Goal: Transaction & Acquisition: Obtain resource

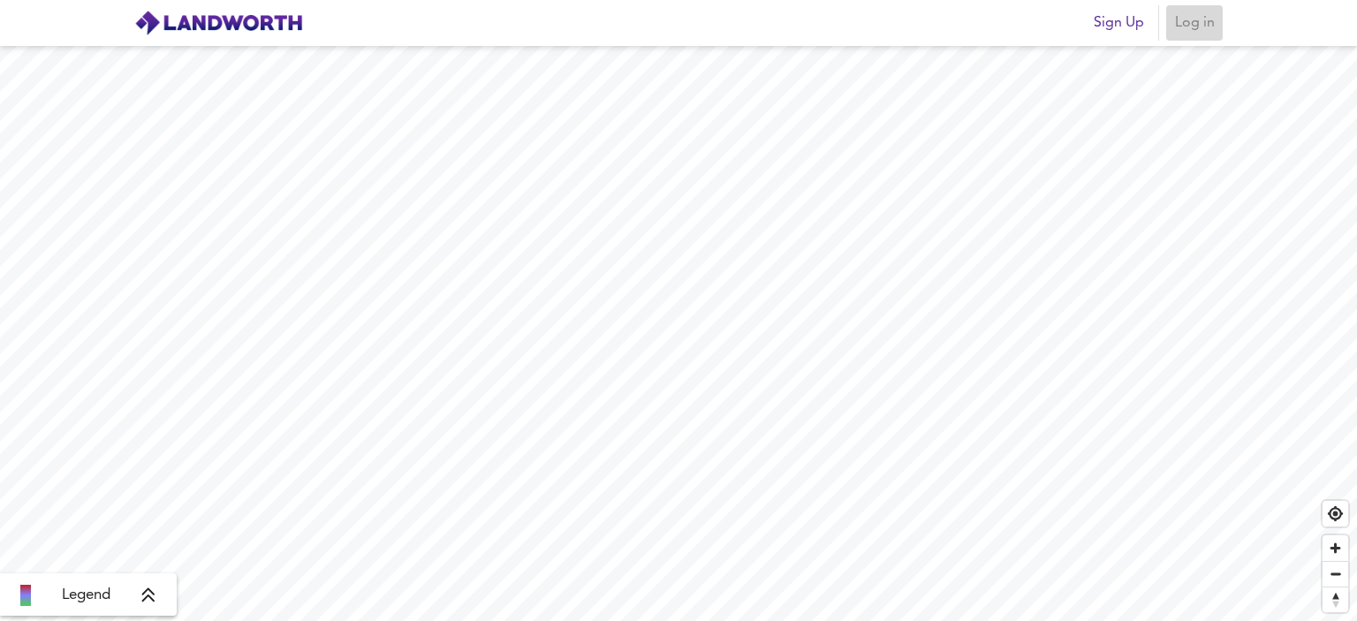
click at [1198, 29] on span "Log in" at bounding box center [1194, 23] width 42 height 25
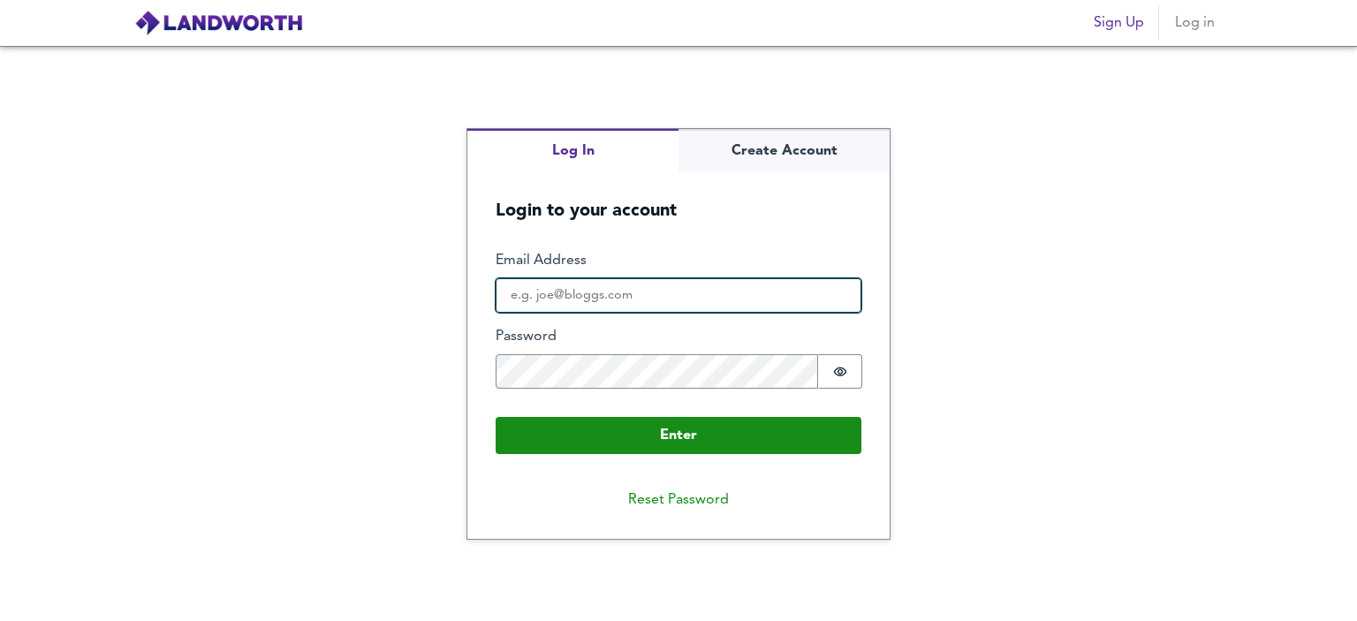
type input "[EMAIL_ADDRESS][DOMAIN_NAME]"
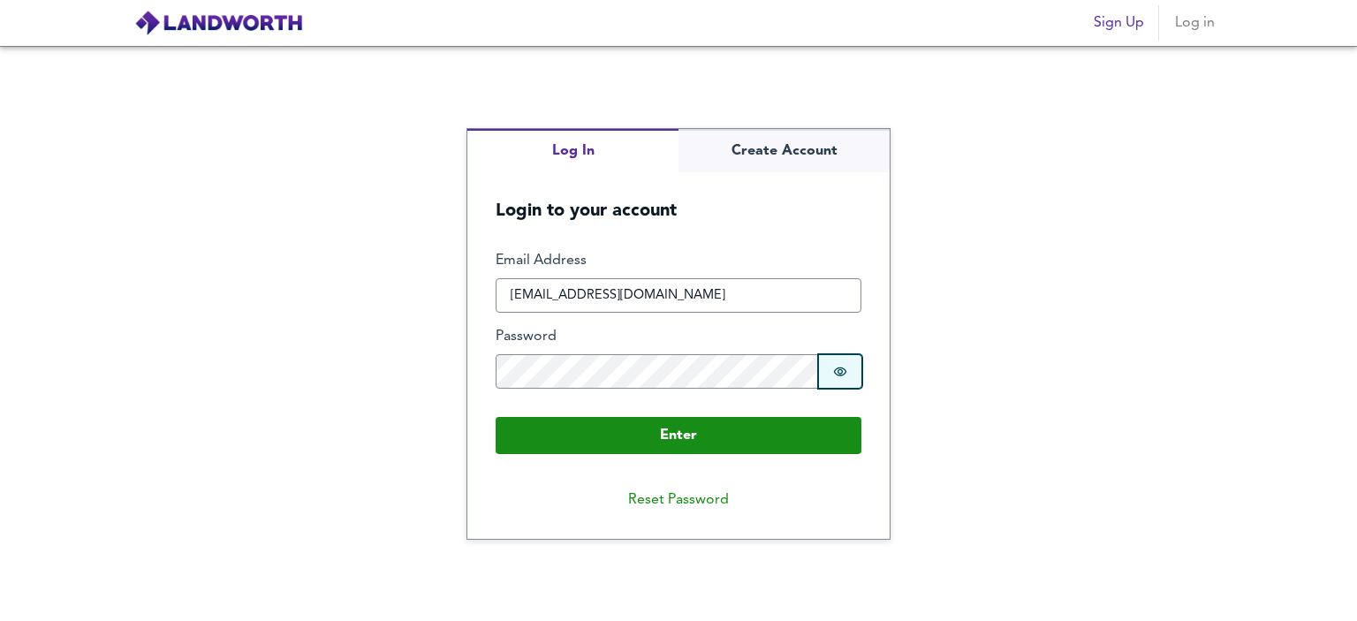
click at [833, 368] on icon "Show password" at bounding box center [840, 372] width 14 height 14
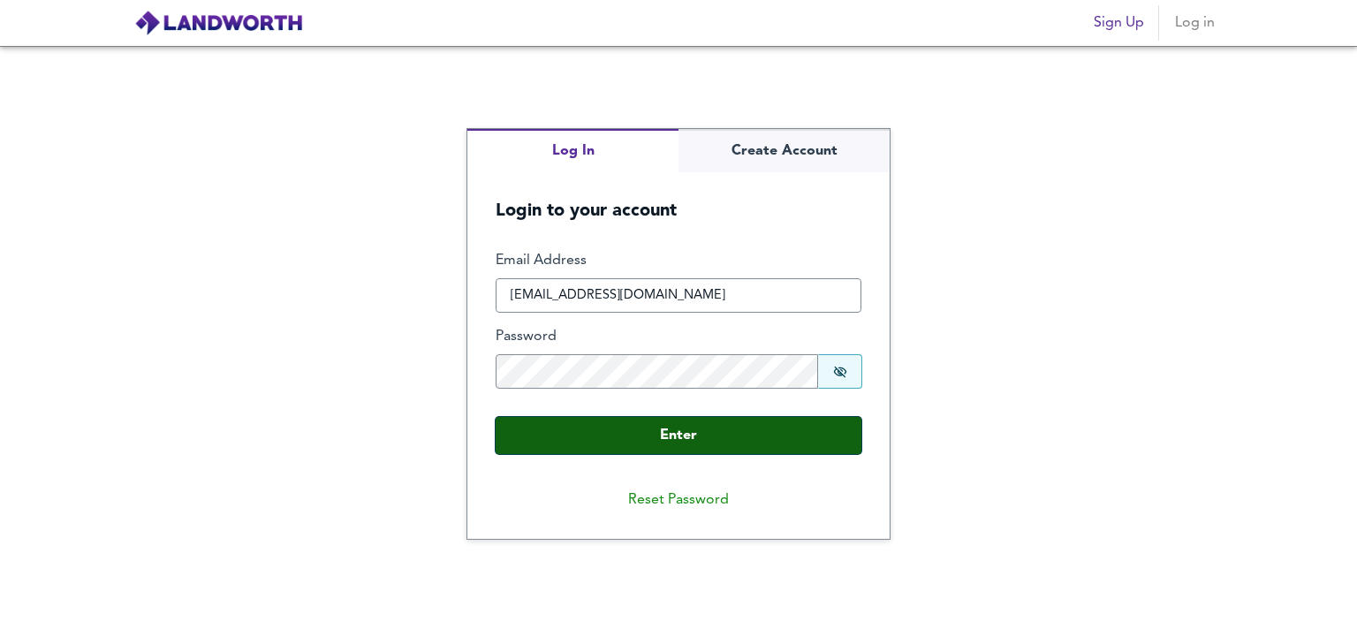
click at [731, 434] on button "Enter" at bounding box center [679, 435] width 366 height 37
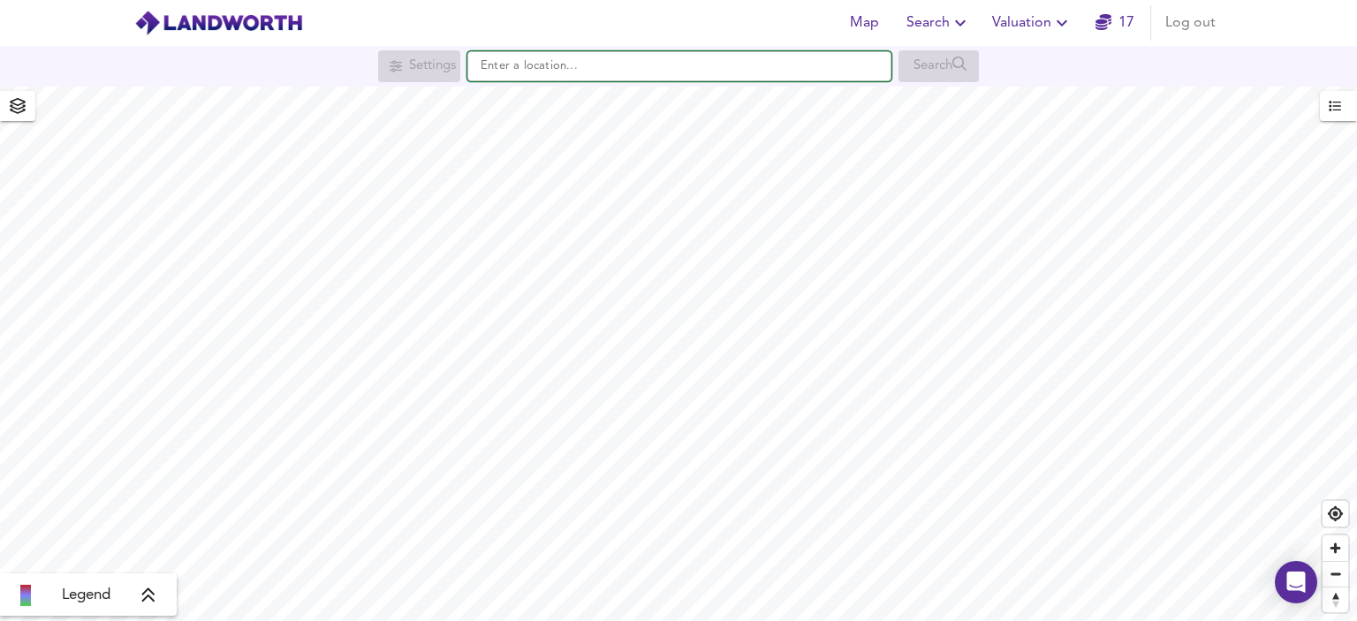
click at [654, 70] on input "text" at bounding box center [679, 66] width 424 height 30
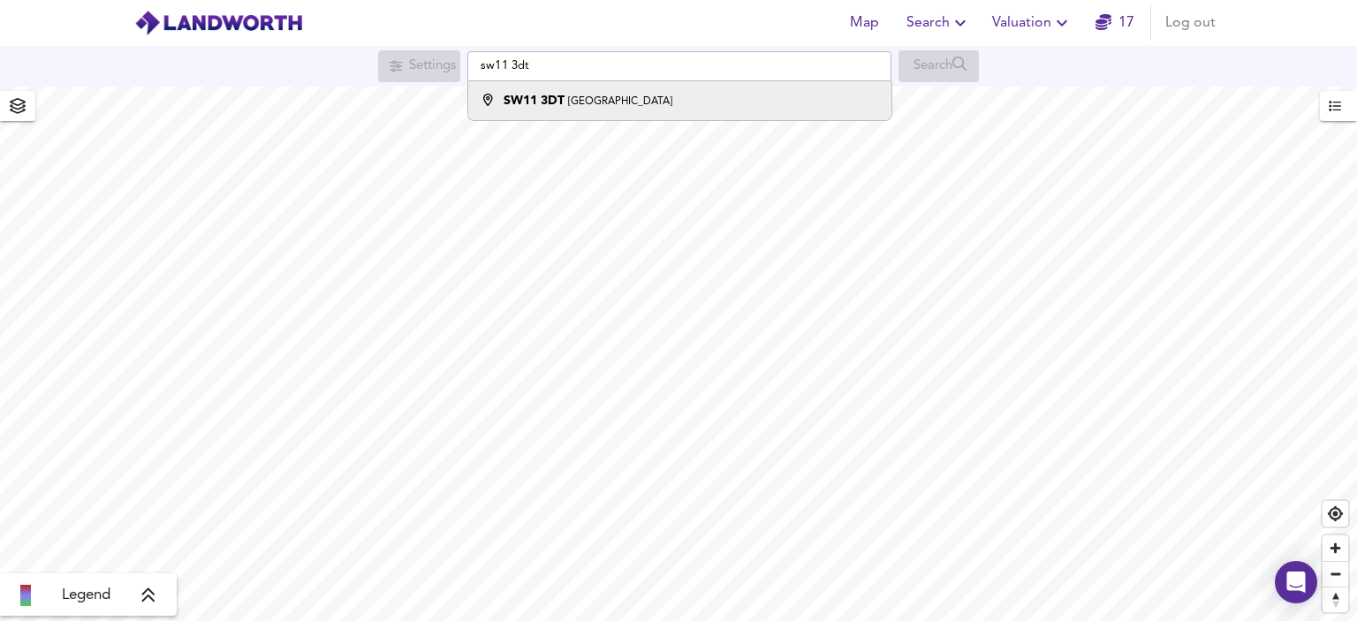
click at [617, 102] on div "SW11 3DT [GEOGRAPHIC_DATA]" at bounding box center [675, 101] width 405 height 18
type input "London SW11 3DT"
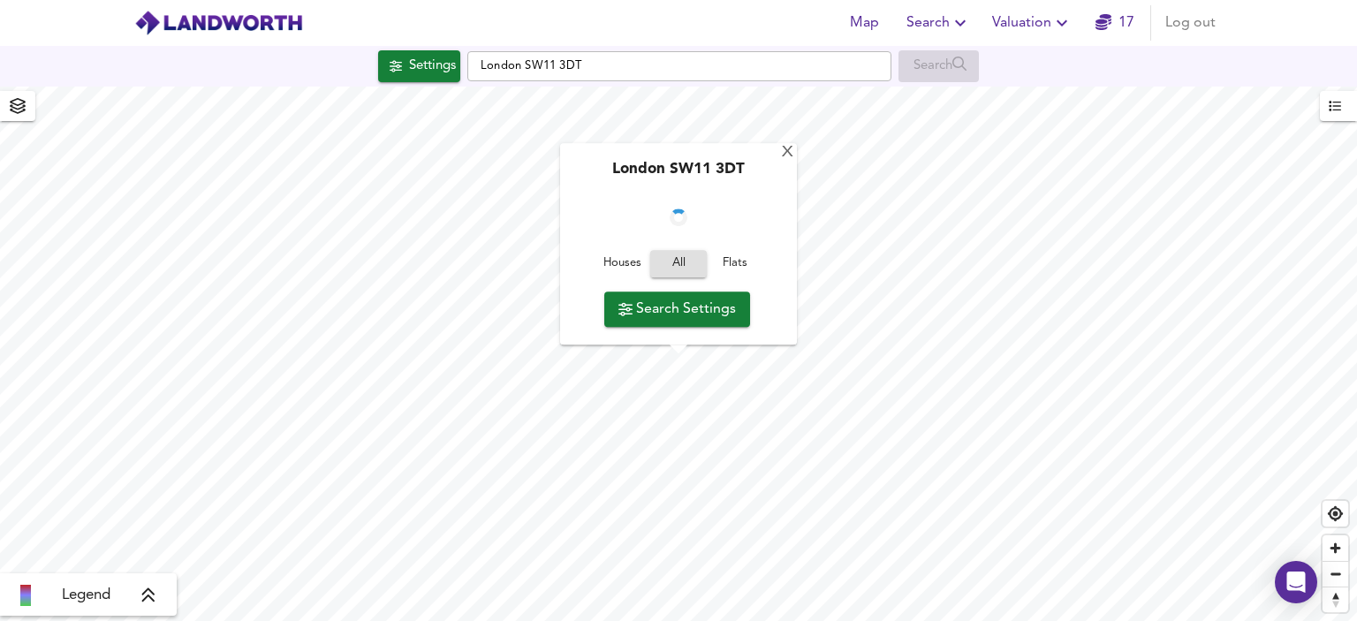
checkbox input "false"
checkbox input "true"
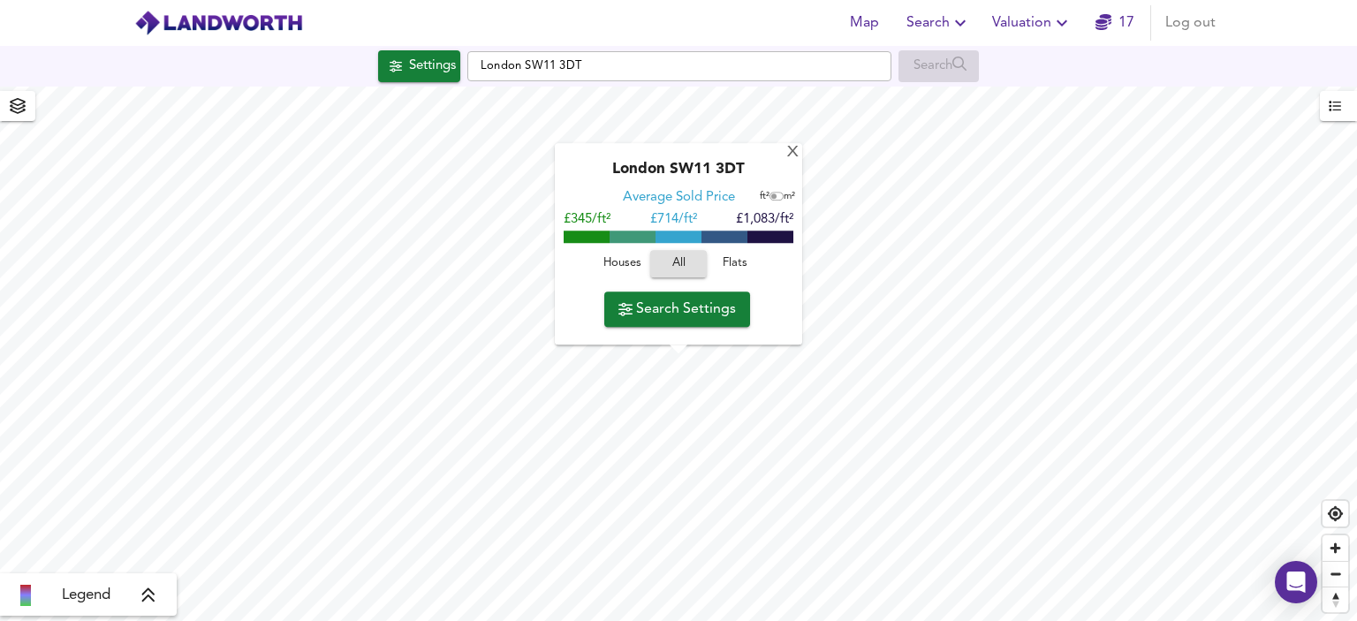
click at [730, 260] on span "Flats" at bounding box center [735, 264] width 48 height 20
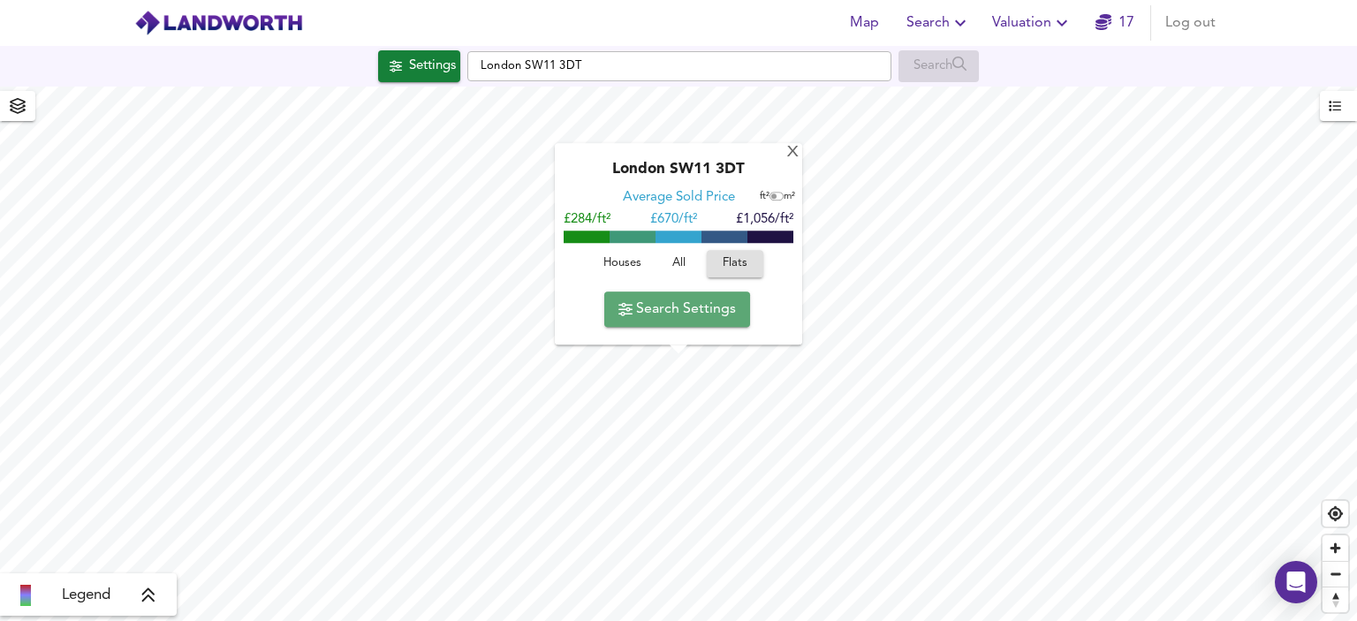
click at [683, 304] on span "Search Settings" at bounding box center [676, 309] width 117 height 25
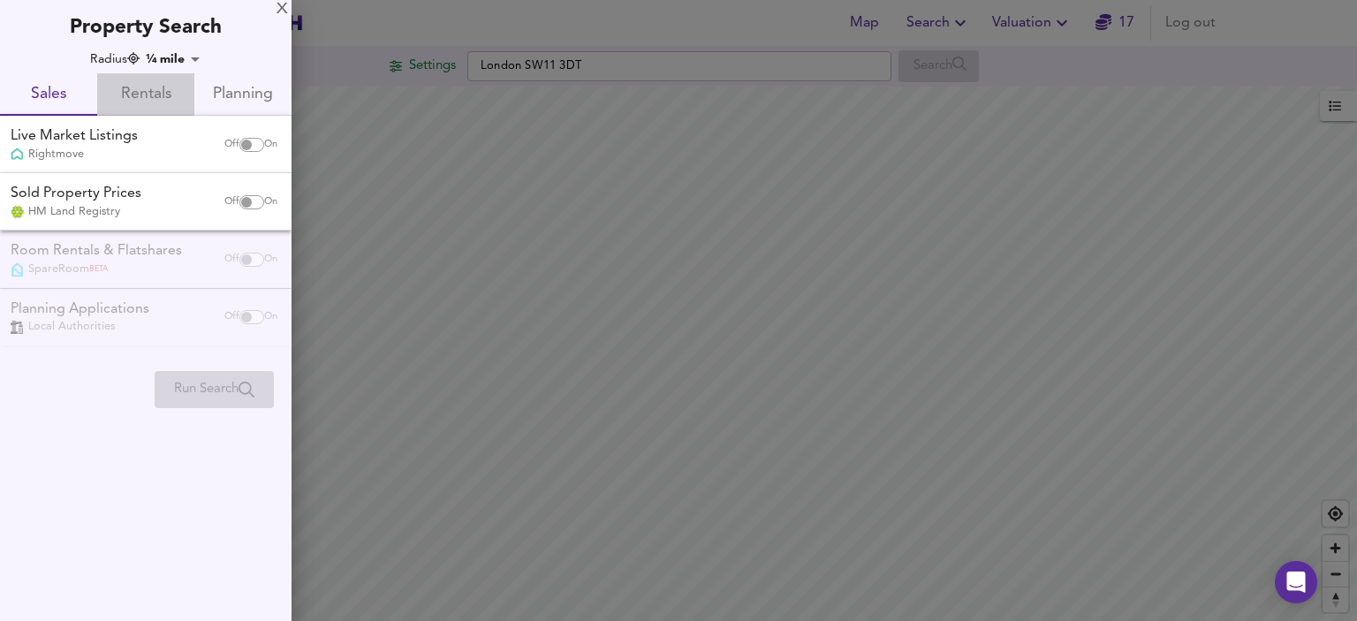
click at [159, 82] on span "Rentals" at bounding box center [146, 94] width 76 height 27
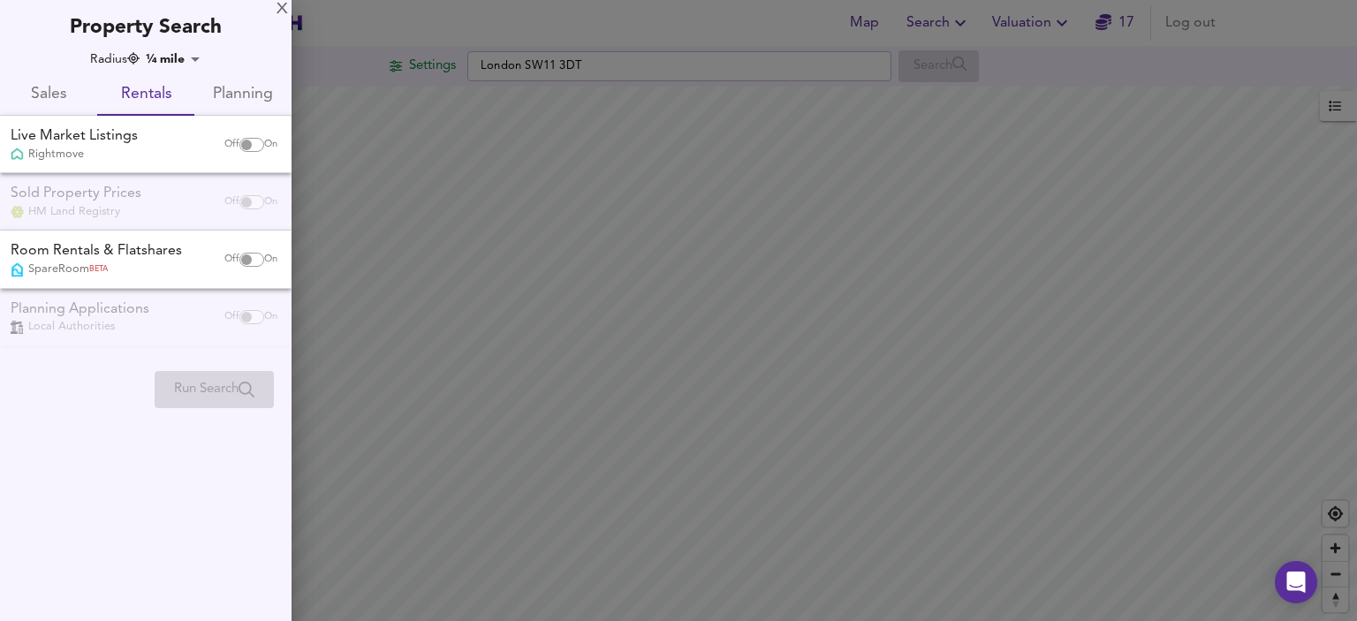
click at [247, 141] on input "checkbox" at bounding box center [246, 145] width 42 height 14
checkbox input "true"
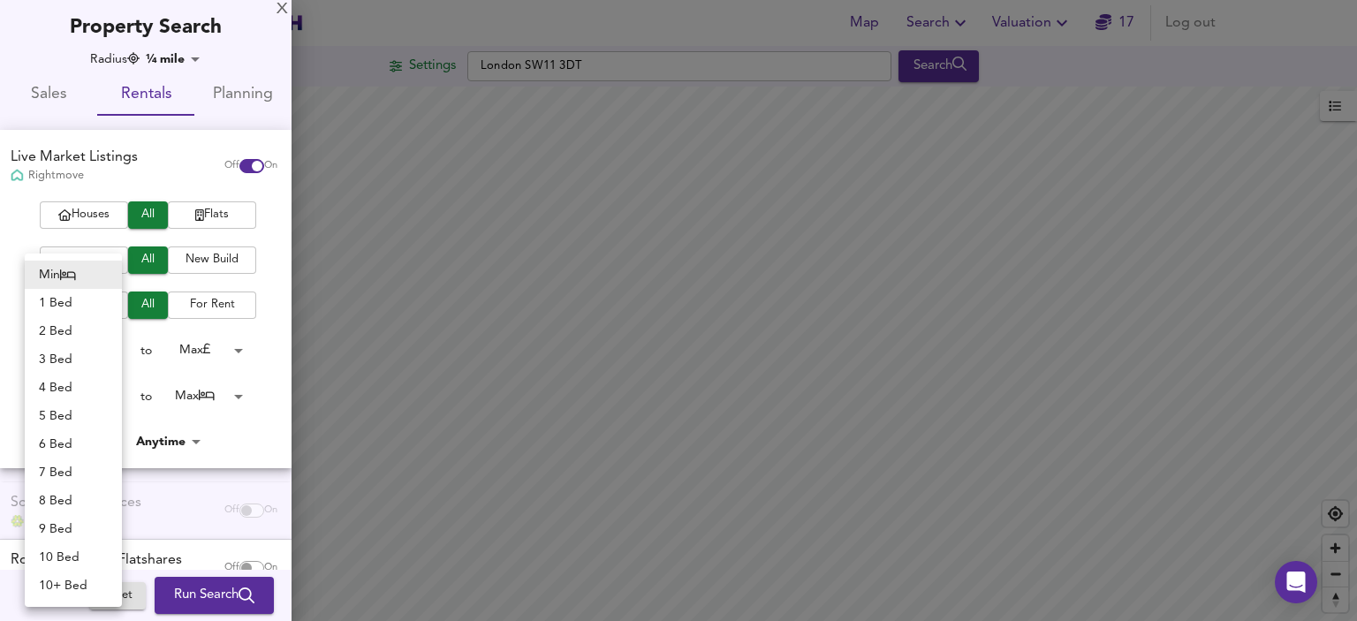
click at [113, 405] on body "Map Search Valuation 17 Log out Settings [GEOGRAPHIC_DATA] SW11 3DT Search Lege…" at bounding box center [678, 310] width 1357 height 621
click at [83, 365] on li "3 Bed" at bounding box center [73, 359] width 97 height 28
type input "3"
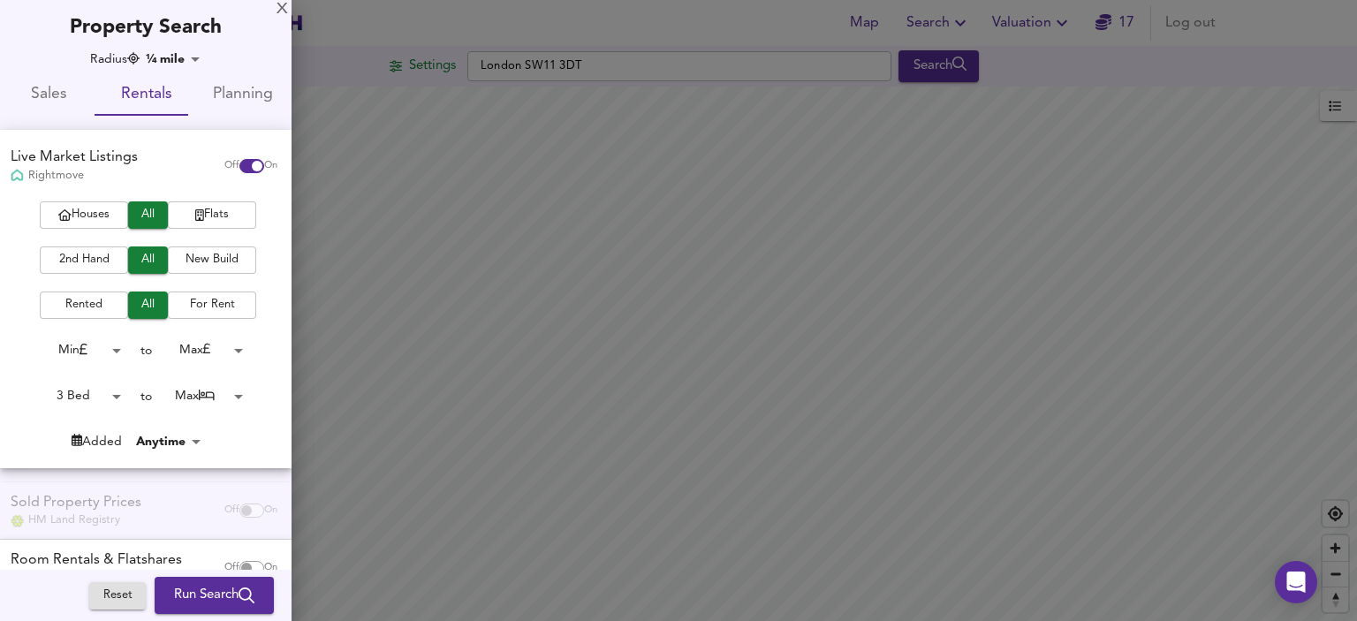
click at [238, 394] on body "Map Search Valuation 17 Log out Settings [GEOGRAPHIC_DATA] SW11 3DT Search Lege…" at bounding box center [678, 310] width 1357 height 621
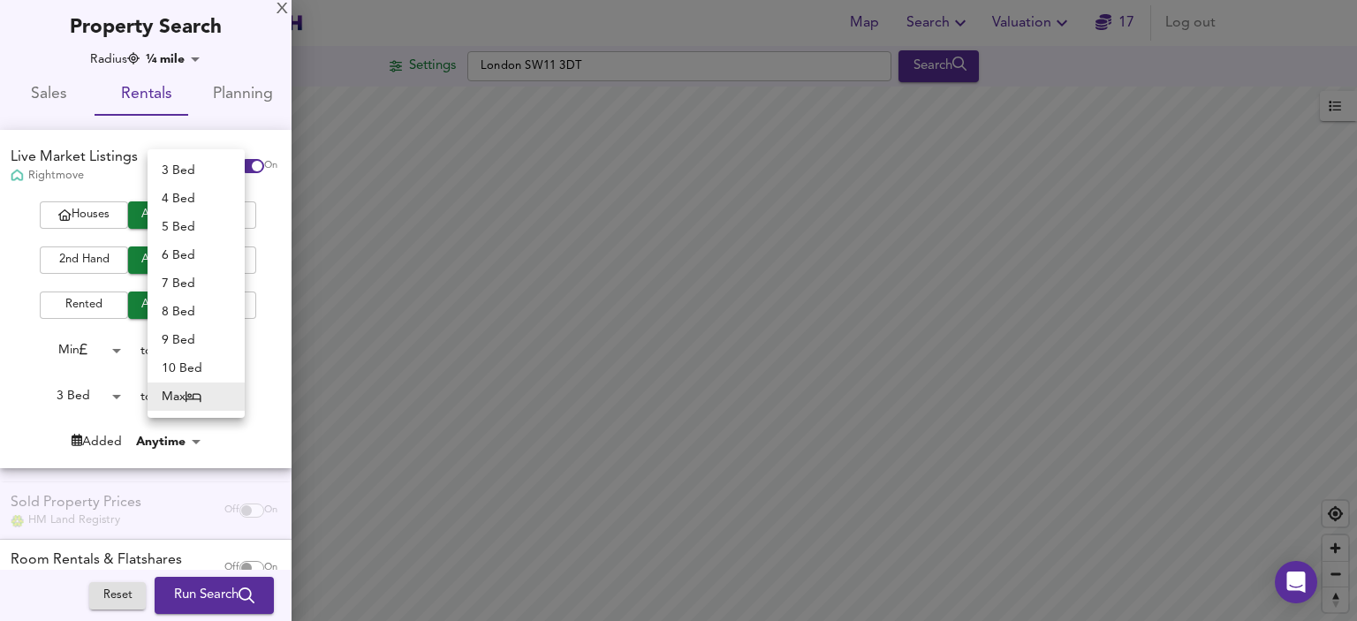
click at [192, 169] on li "3 Bed" at bounding box center [196, 170] width 97 height 28
type input "3"
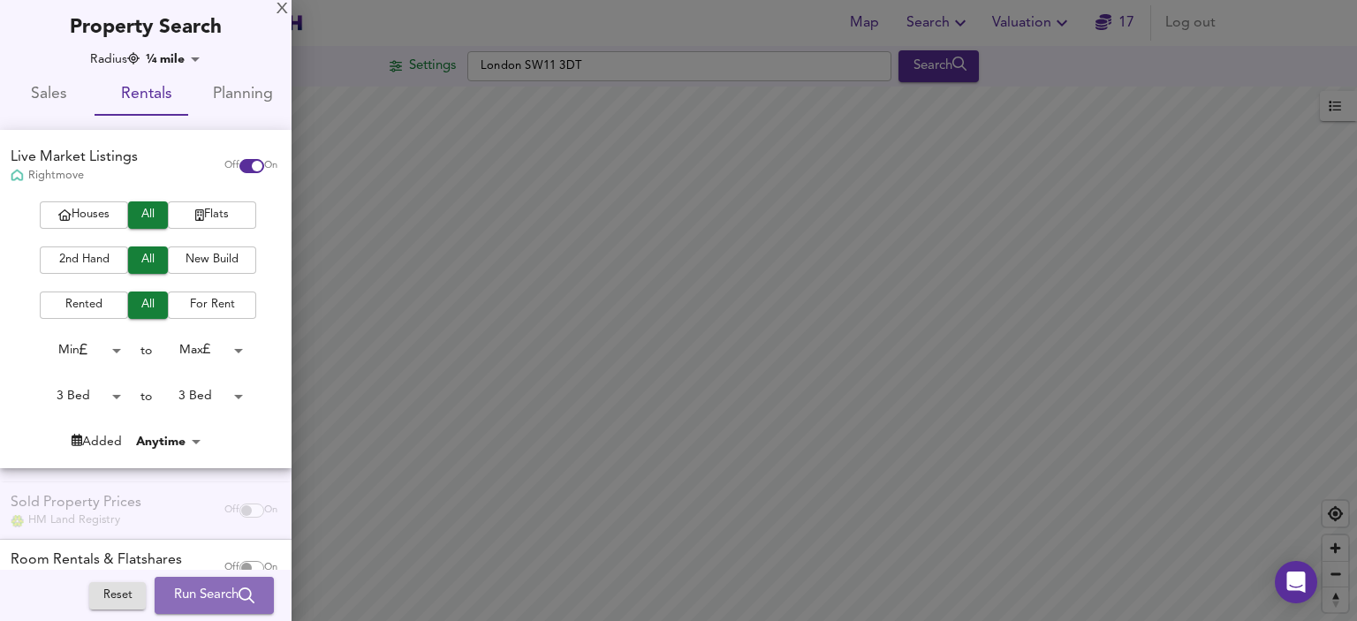
click at [205, 595] on span "Run Search" at bounding box center [214, 595] width 80 height 23
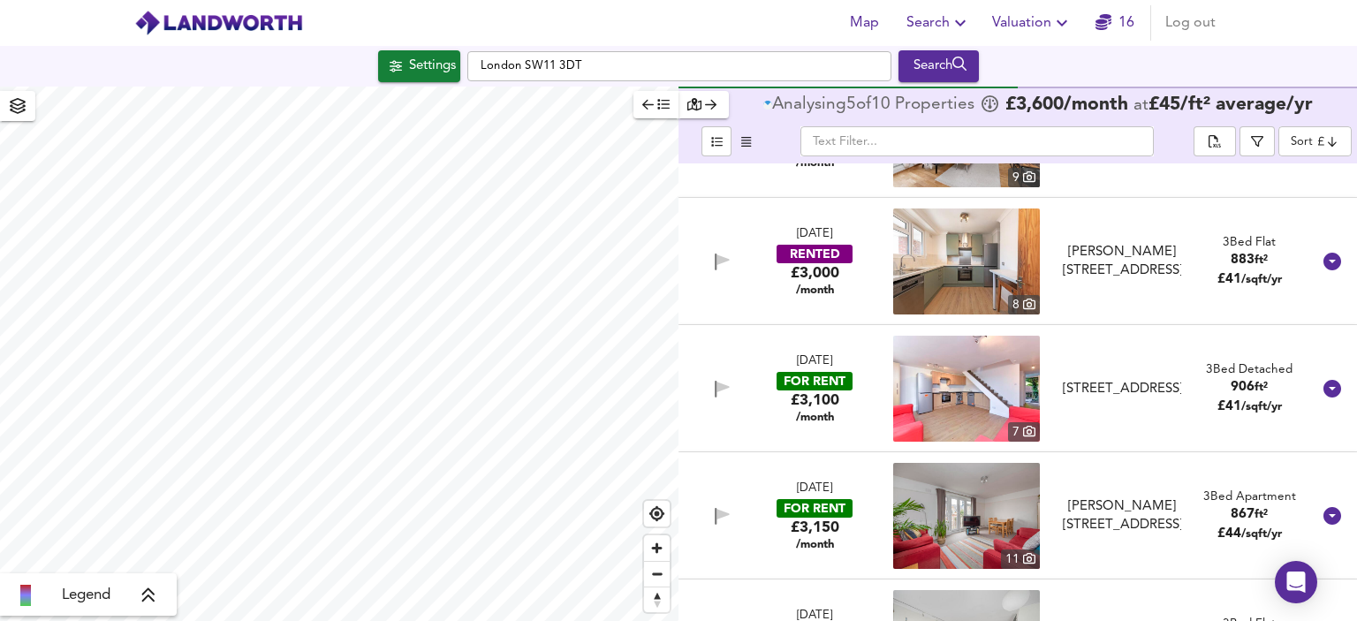
scroll to position [97, 0]
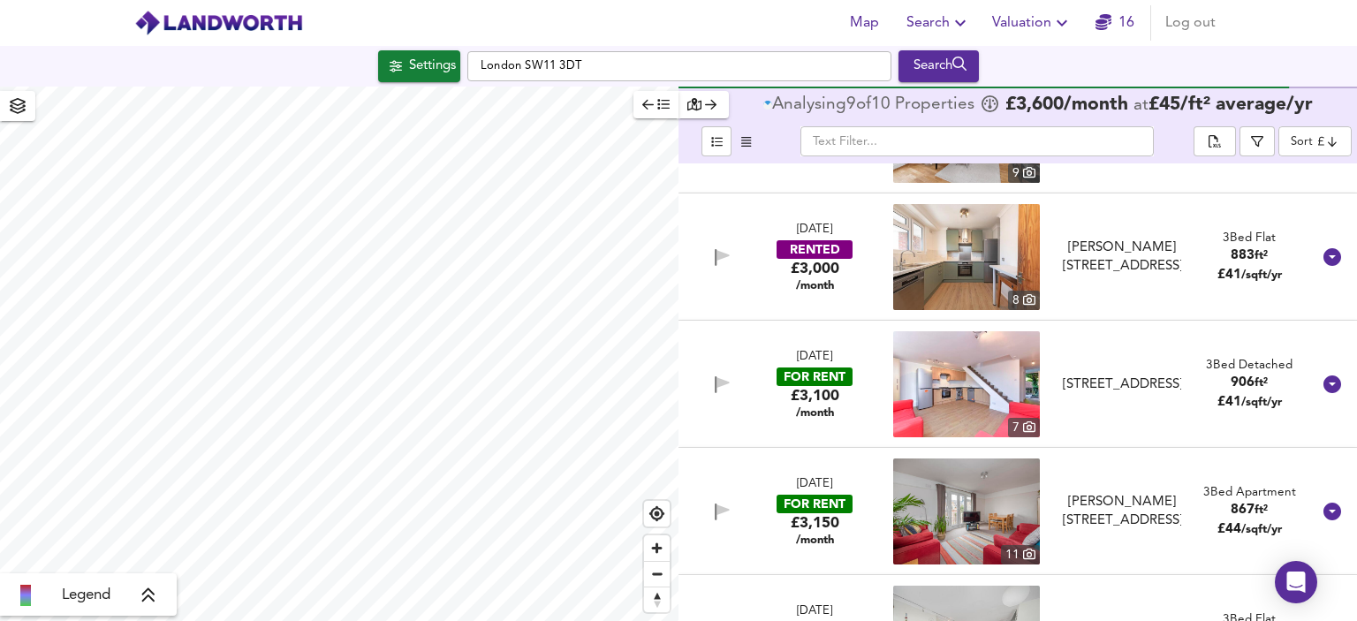
click at [982, 489] on img at bounding box center [966, 511] width 147 height 106
